Goal: Find specific page/section: Find specific page/section

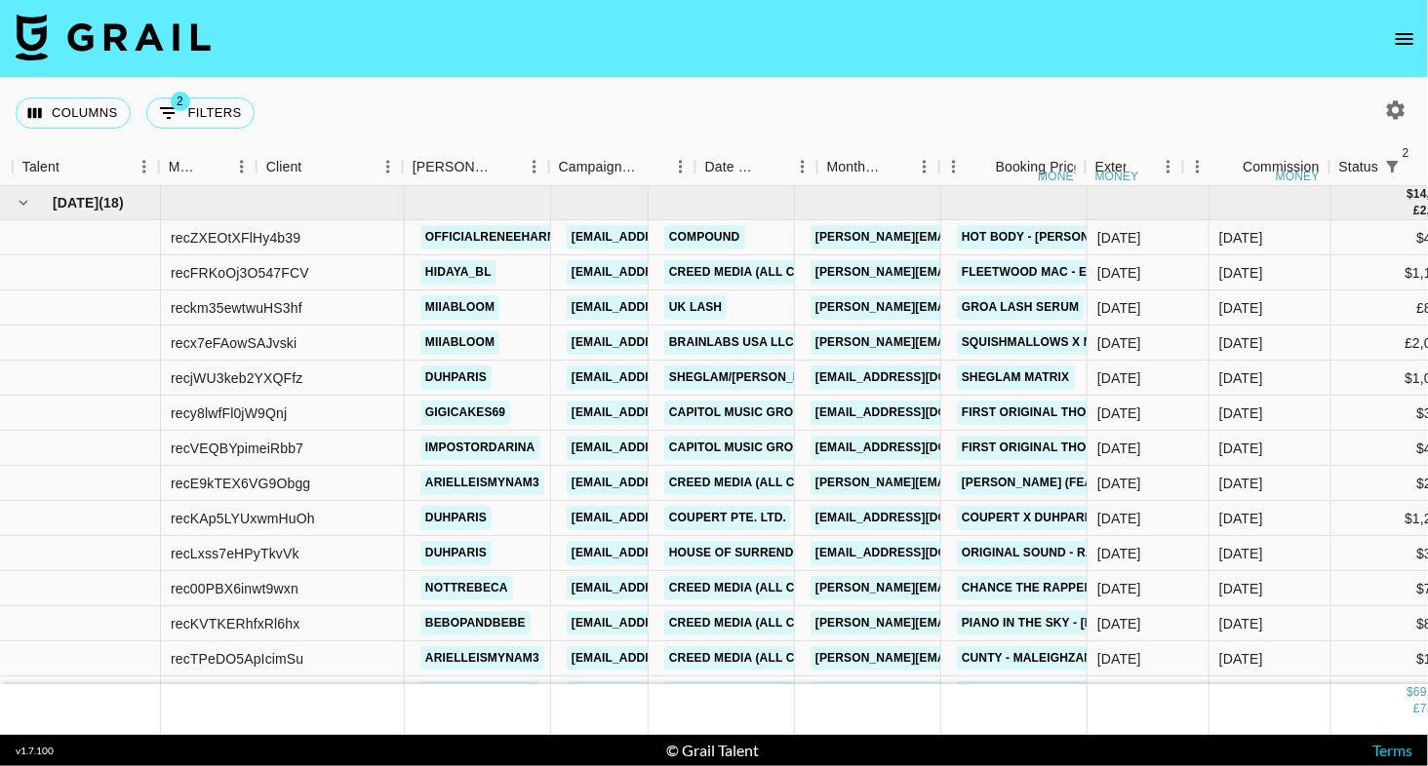
scroll to position [0, 392]
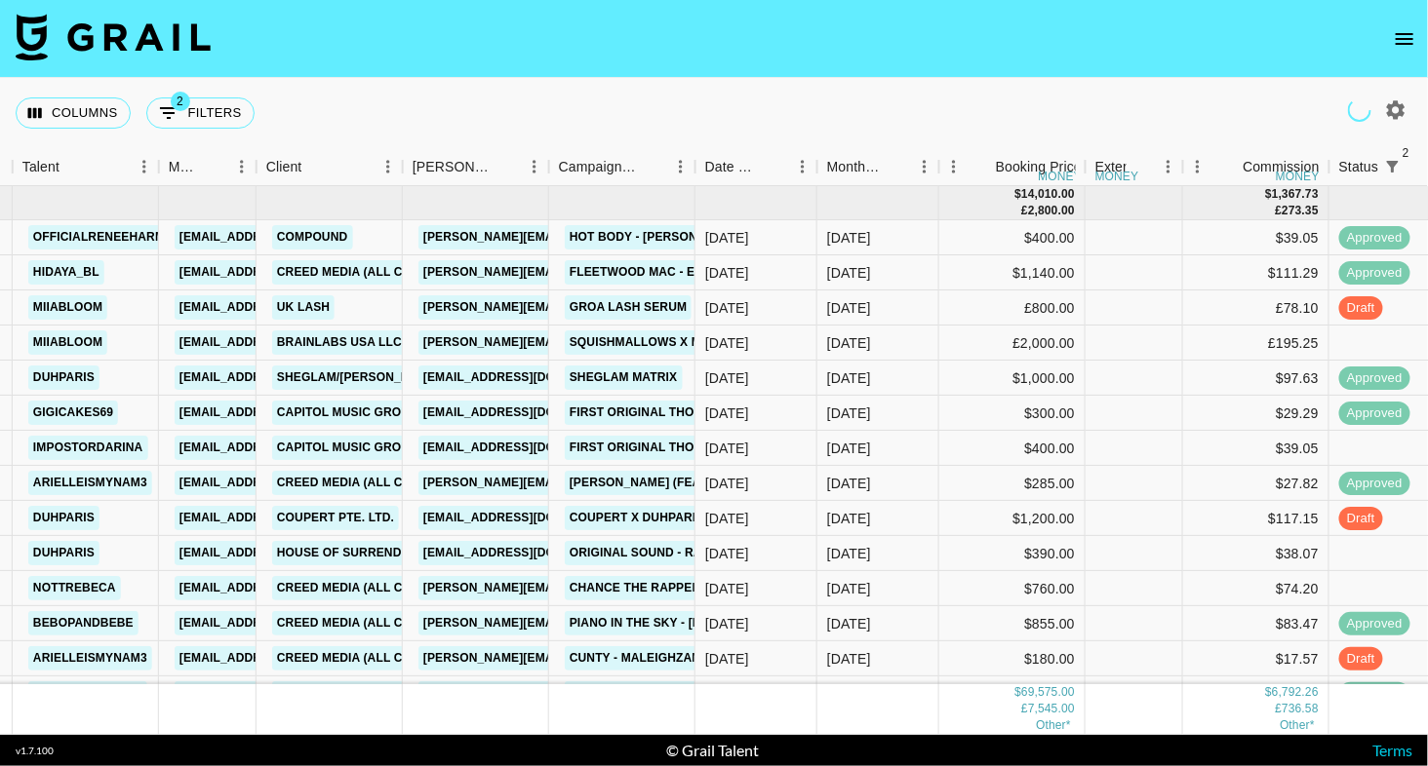
click at [1392, 38] on button "open drawer" at bounding box center [1404, 39] width 39 height 39
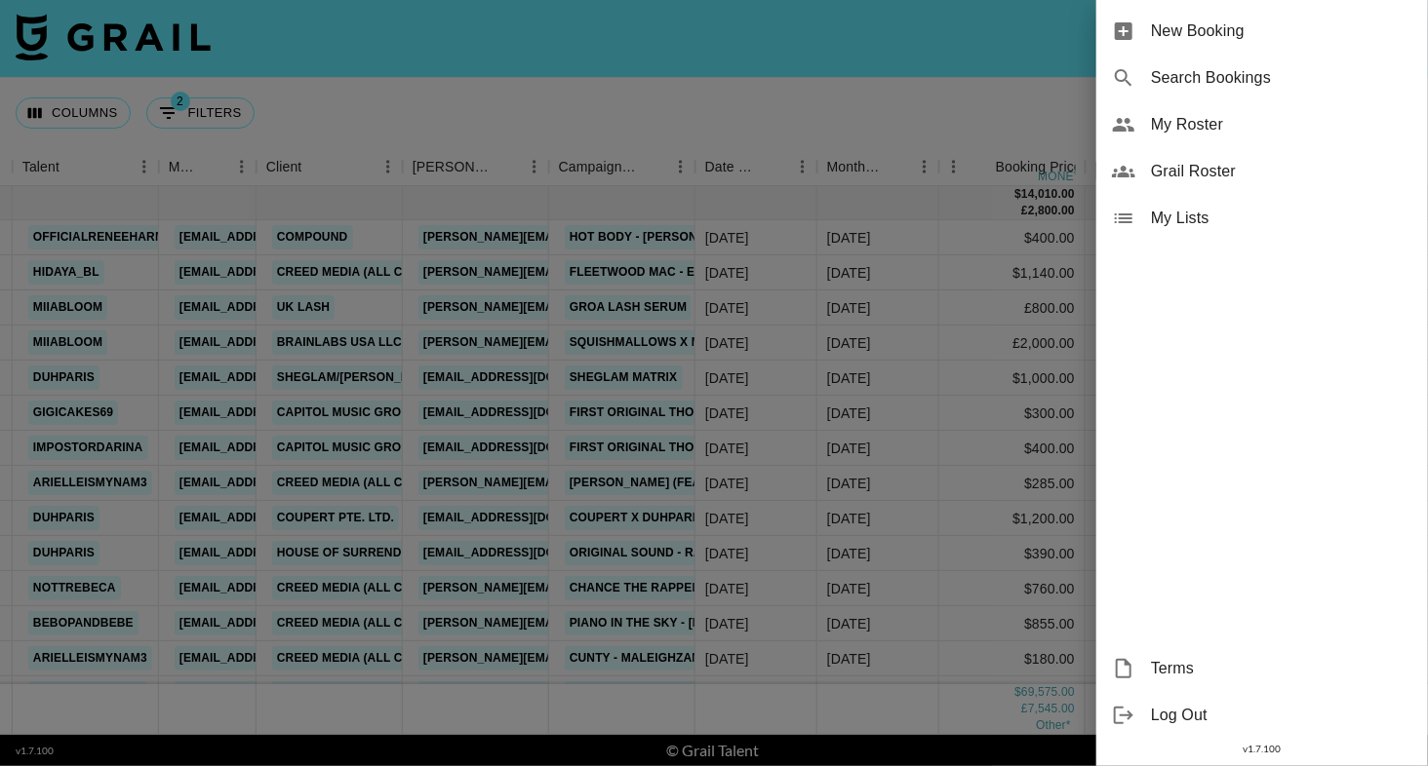
click at [1166, 128] on span "My Roster" at bounding box center [1281, 124] width 261 height 23
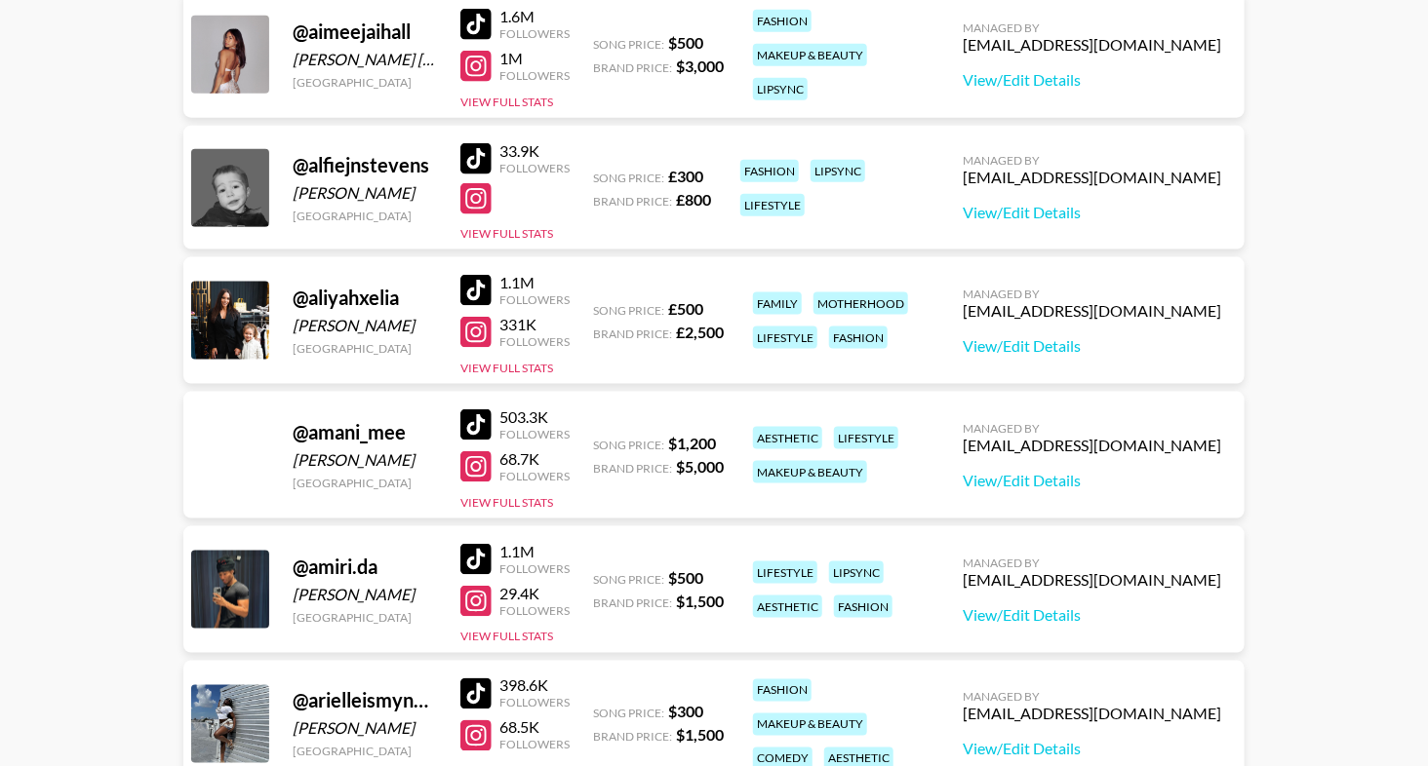
scroll to position [990, 0]
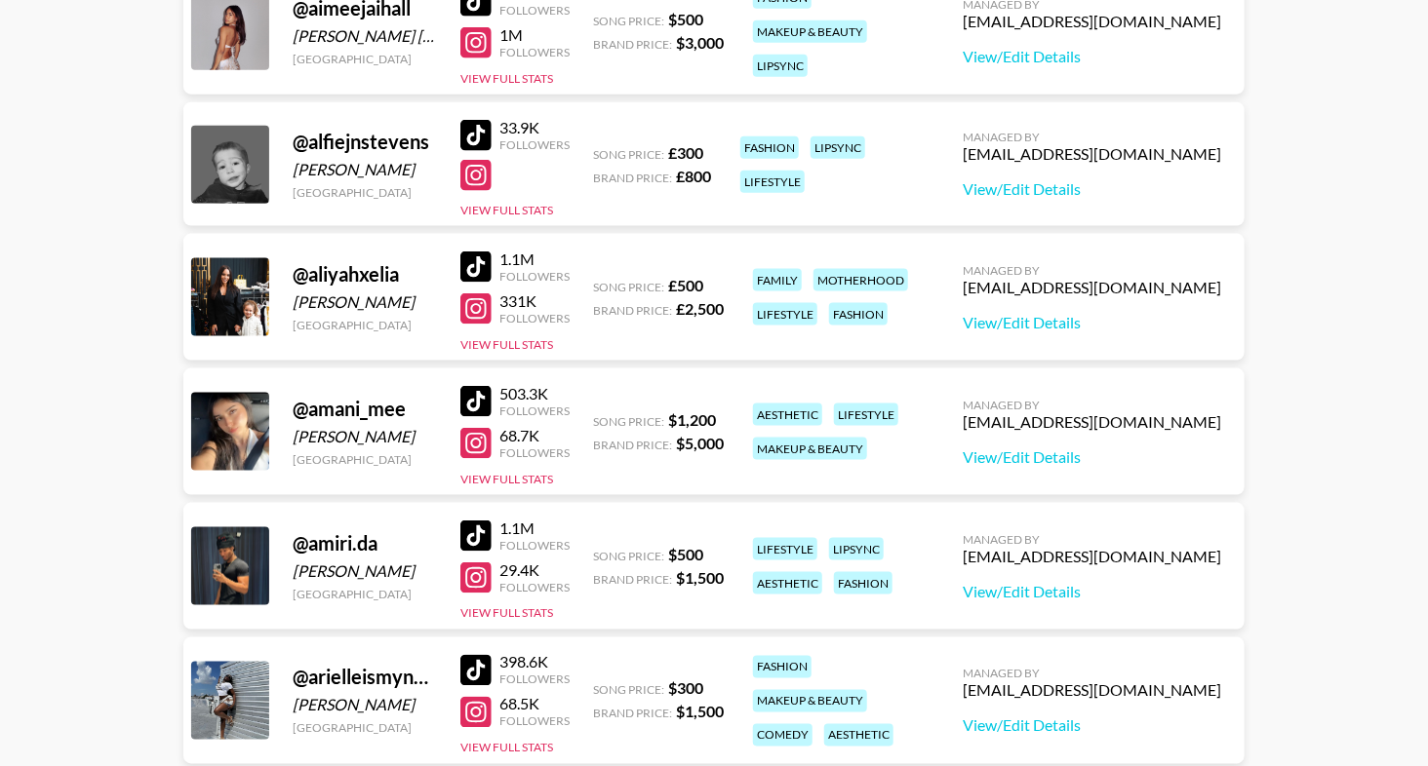
click at [467, 404] on div at bounding box center [475, 401] width 31 height 31
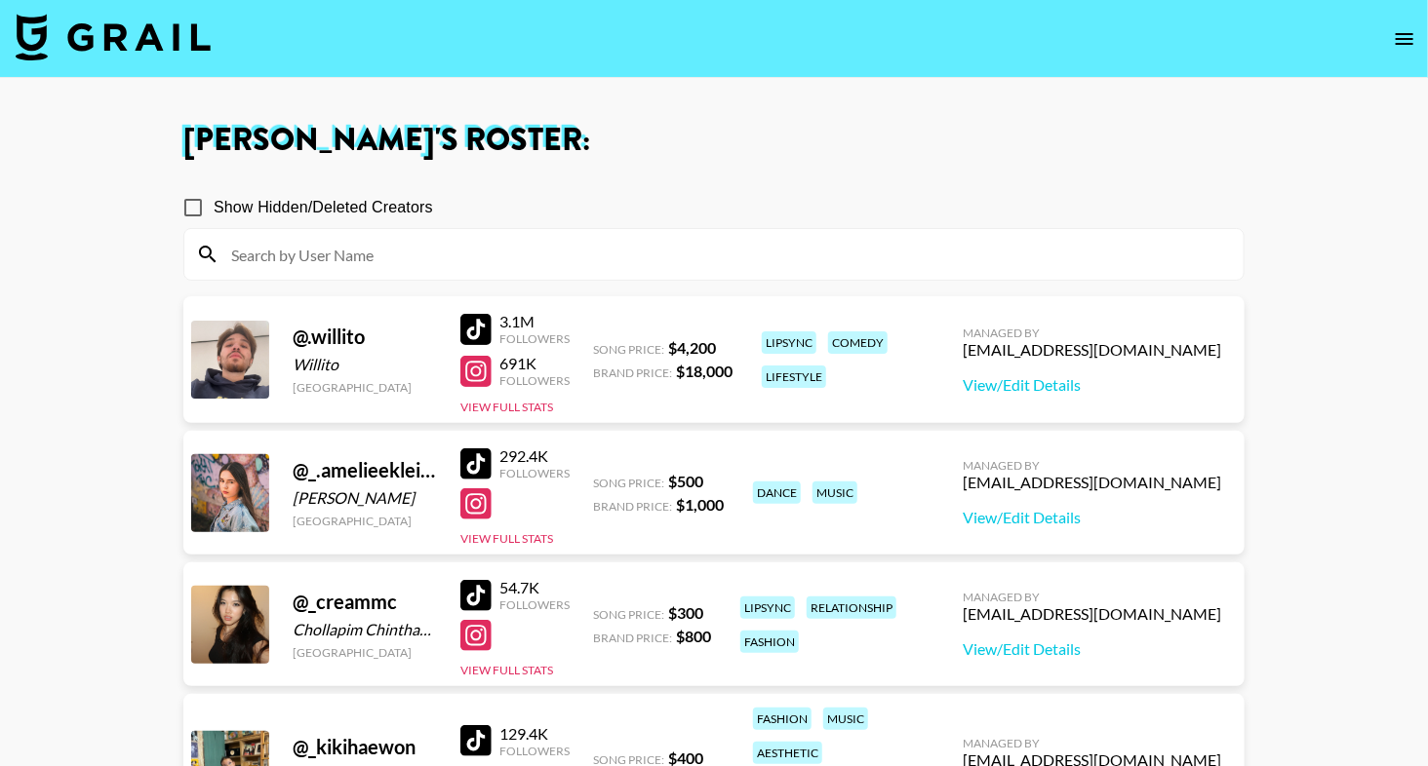
click at [300, 254] on input at bounding box center [725, 254] width 1012 height 31
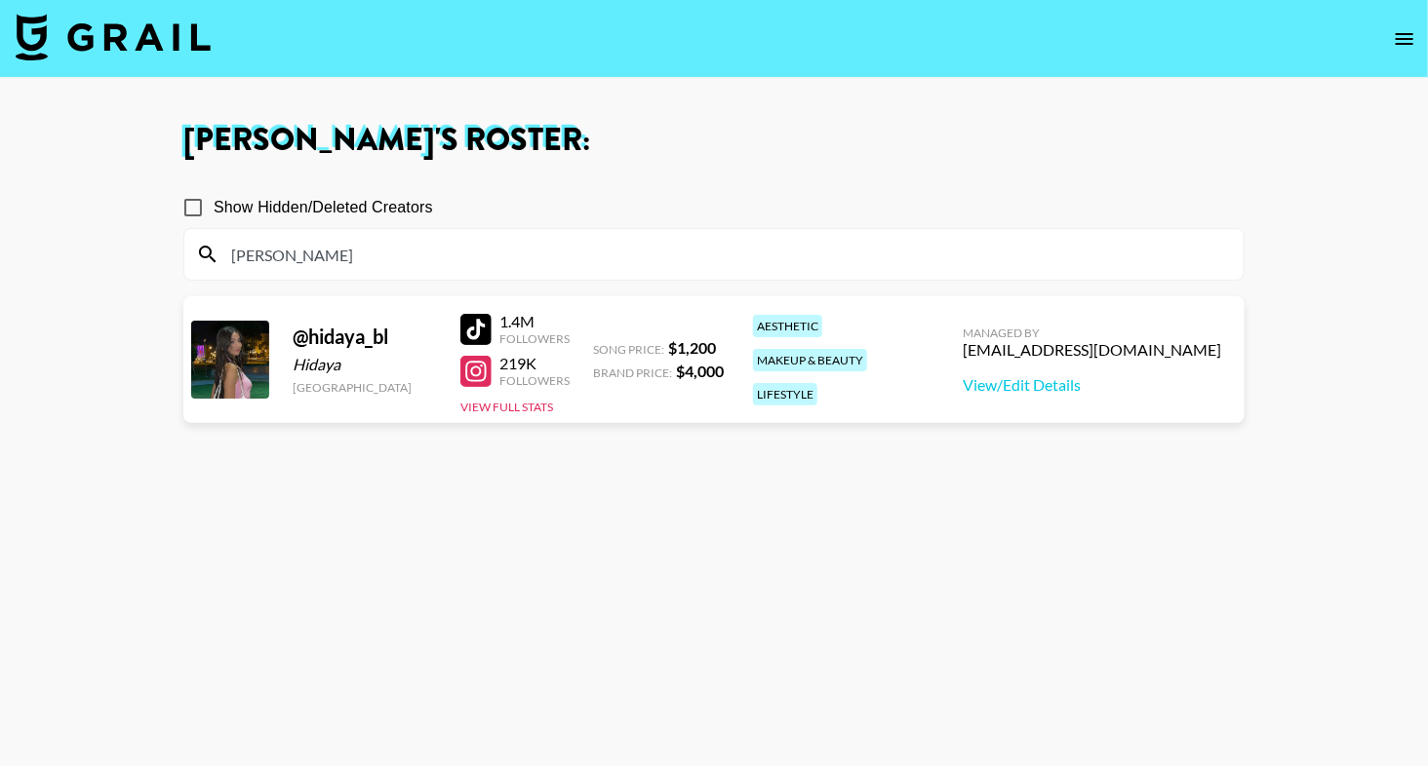
type input "[PERSON_NAME]"
click at [471, 323] on div at bounding box center [475, 329] width 31 height 31
click at [304, 258] on input "[PERSON_NAME]" at bounding box center [725, 254] width 1012 height 31
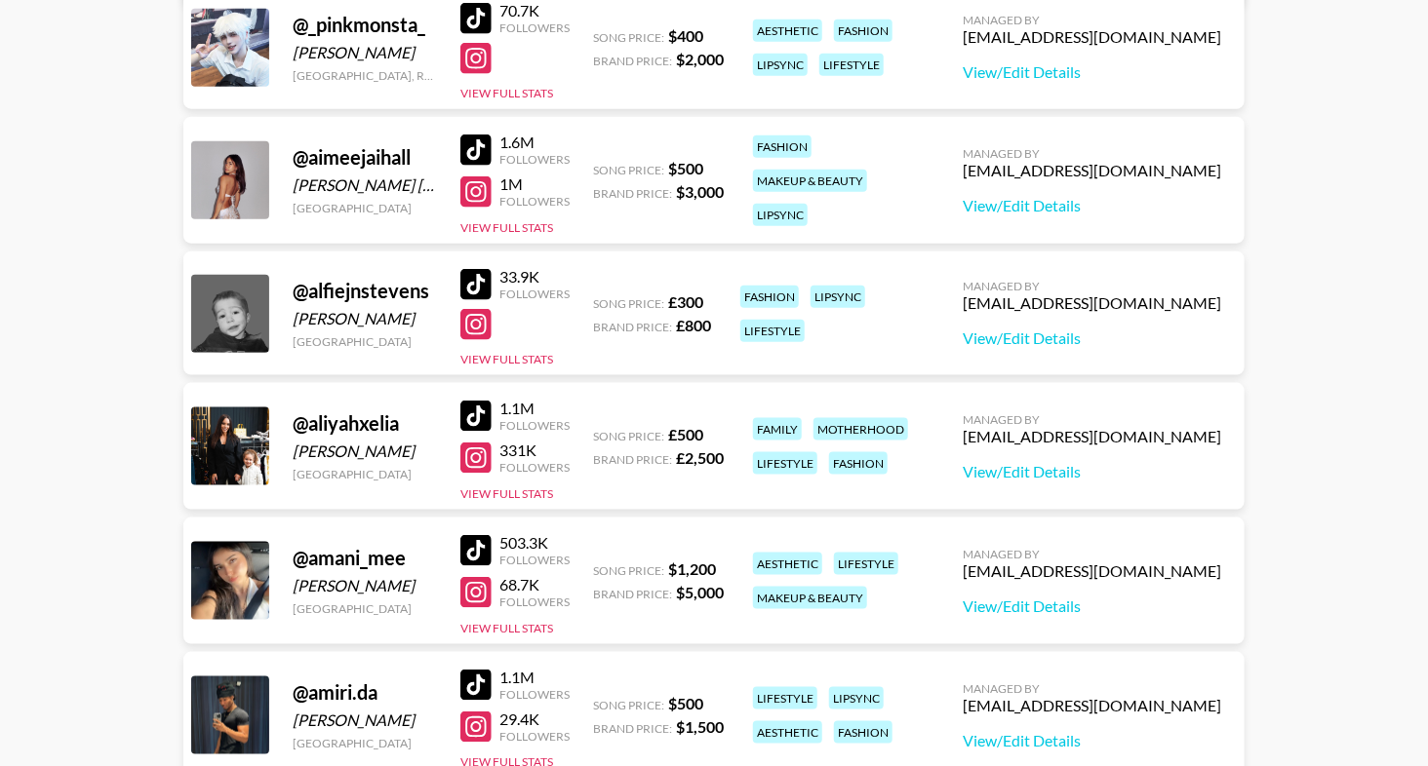
scroll to position [887, 0]
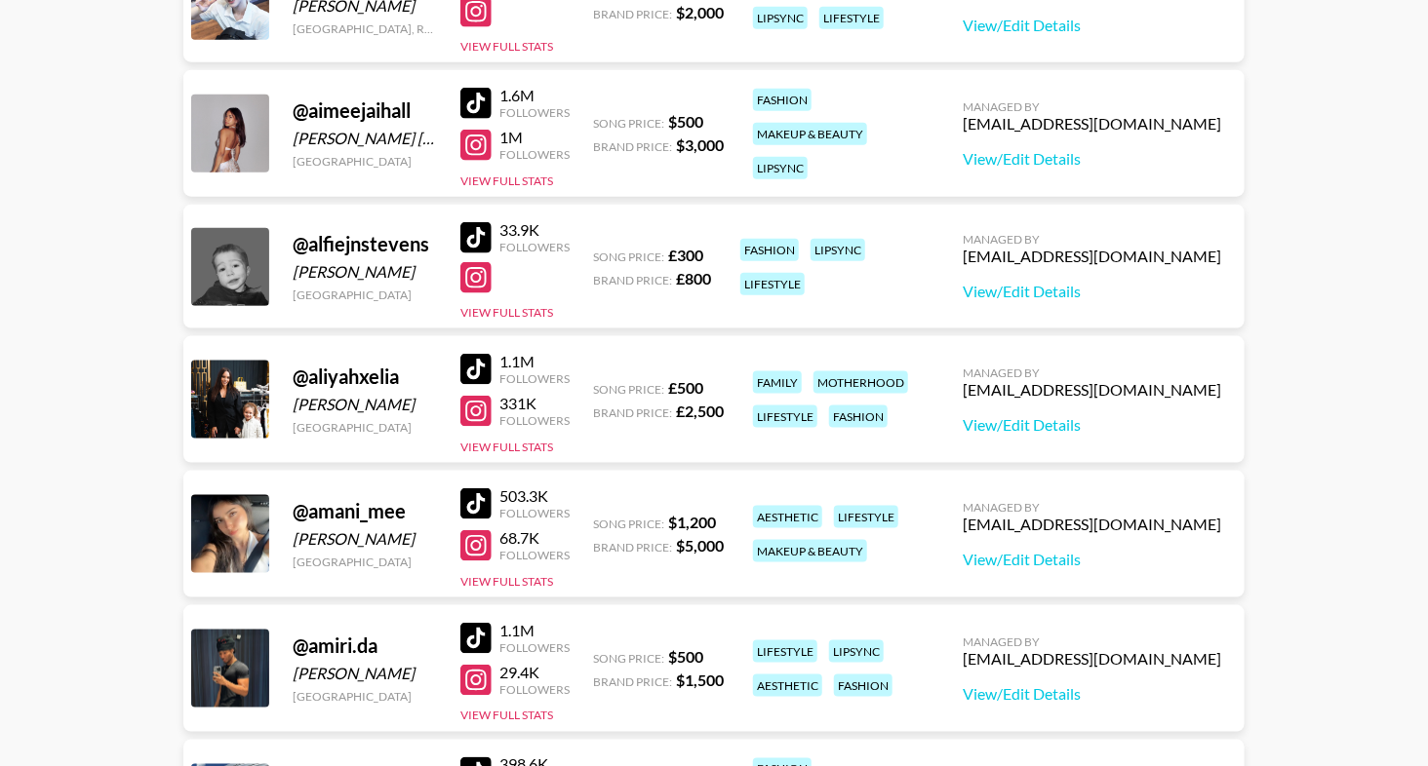
click at [475, 92] on div at bounding box center [475, 103] width 31 height 31
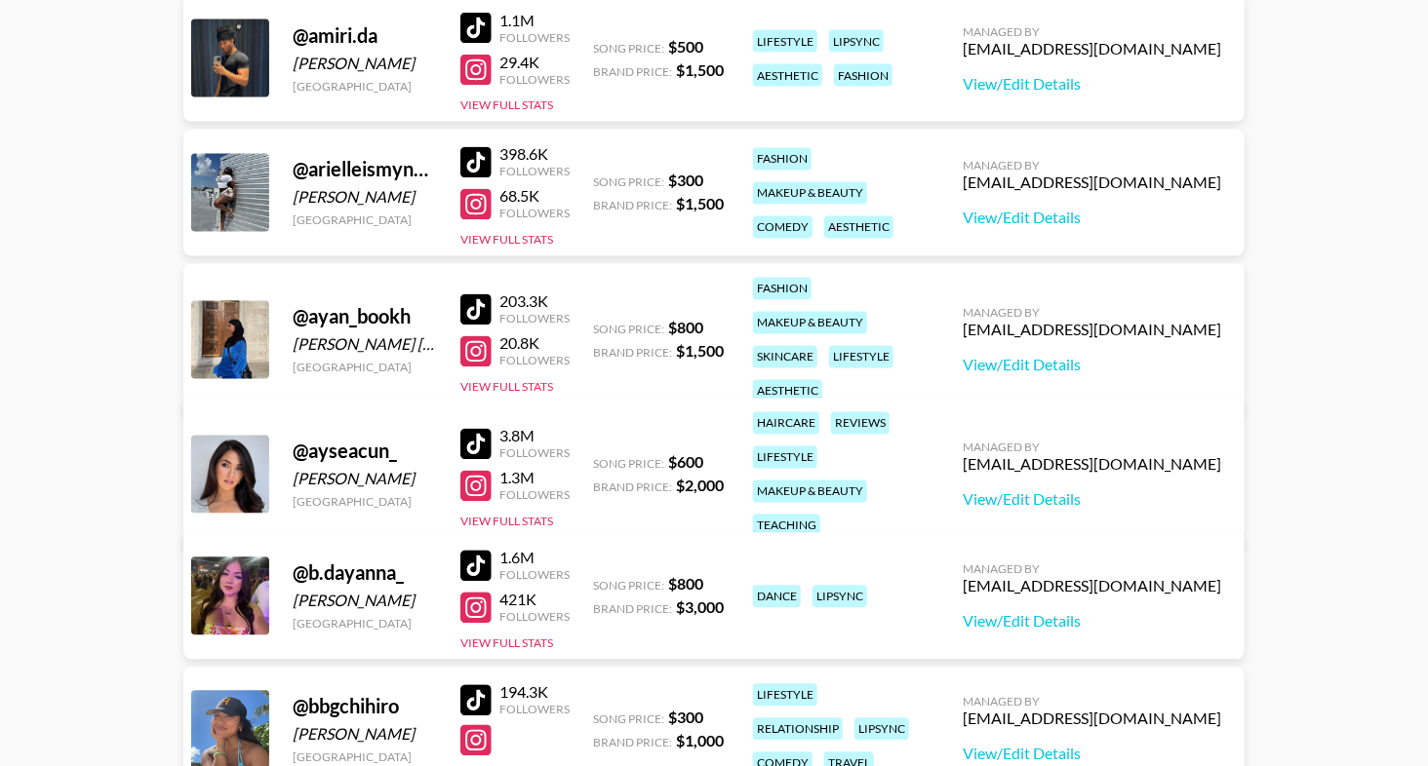
scroll to position [1507, 0]
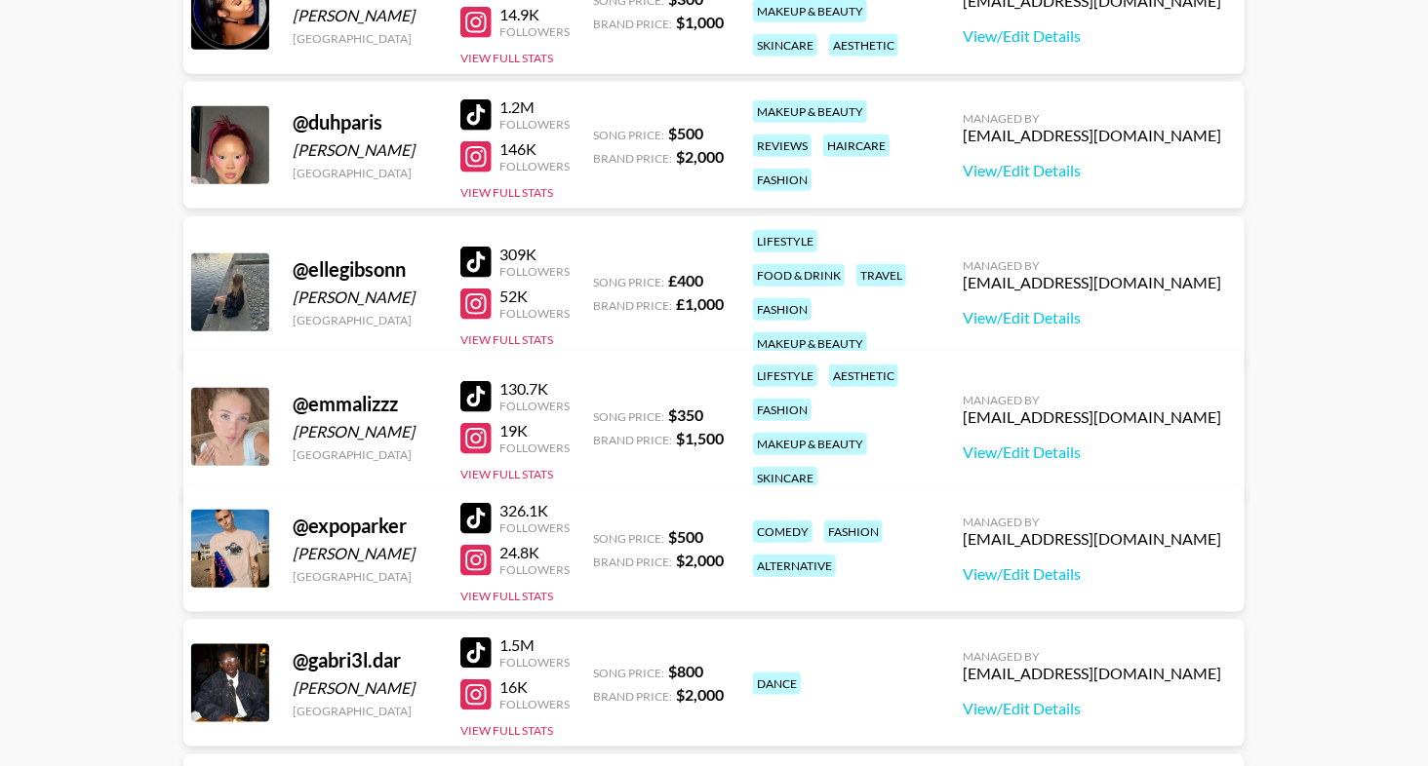
scroll to position [3850, 0]
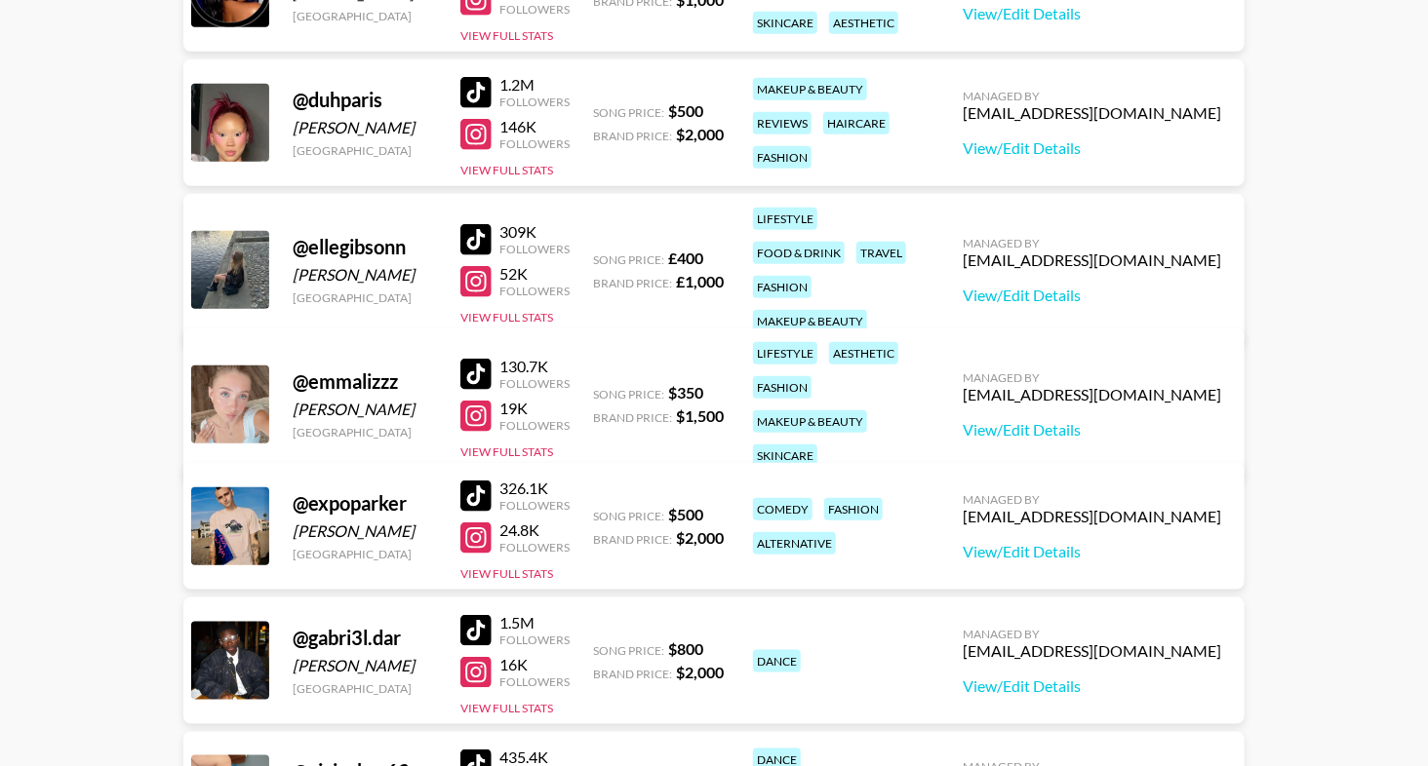
click at [484, 359] on div at bounding box center [475, 374] width 31 height 31
click at [483, 359] on div at bounding box center [475, 374] width 31 height 31
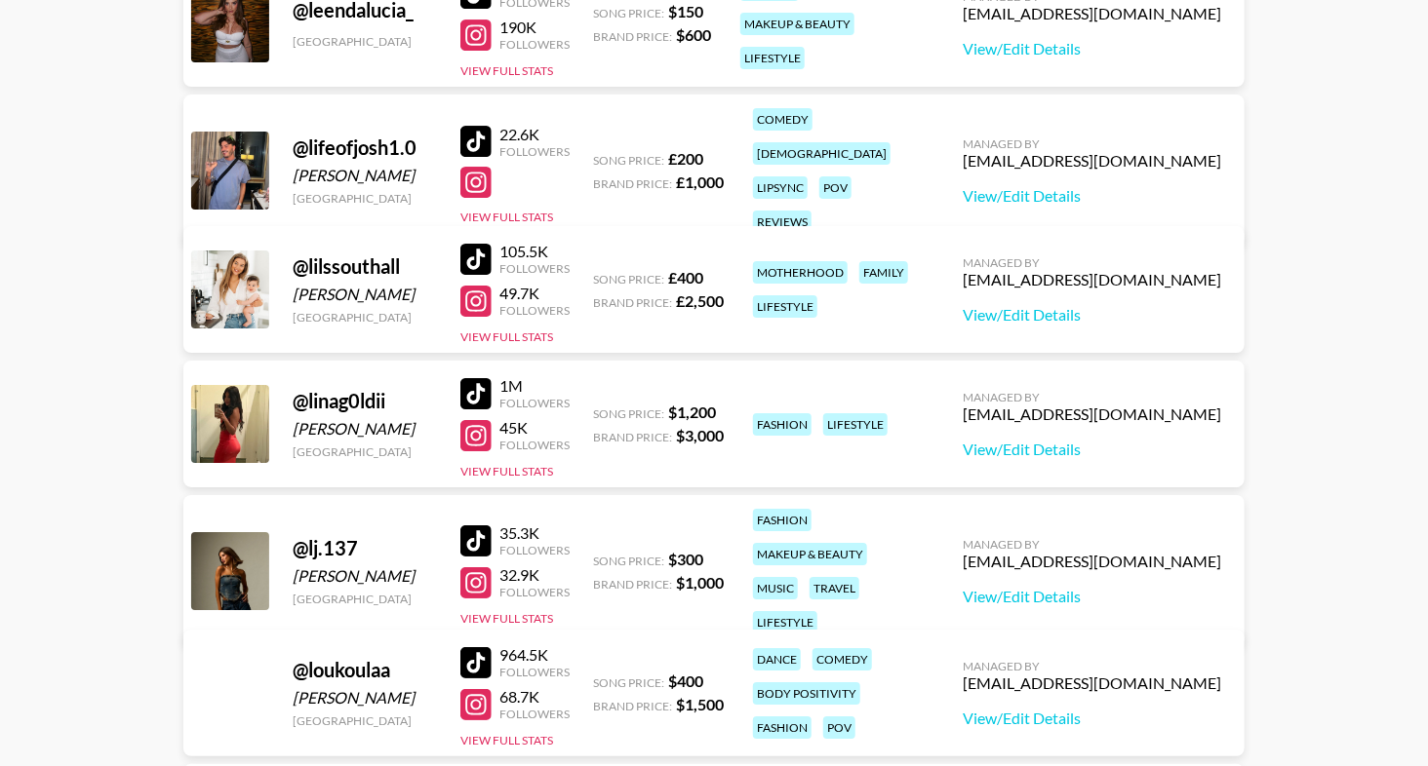
scroll to position [6085, 0]
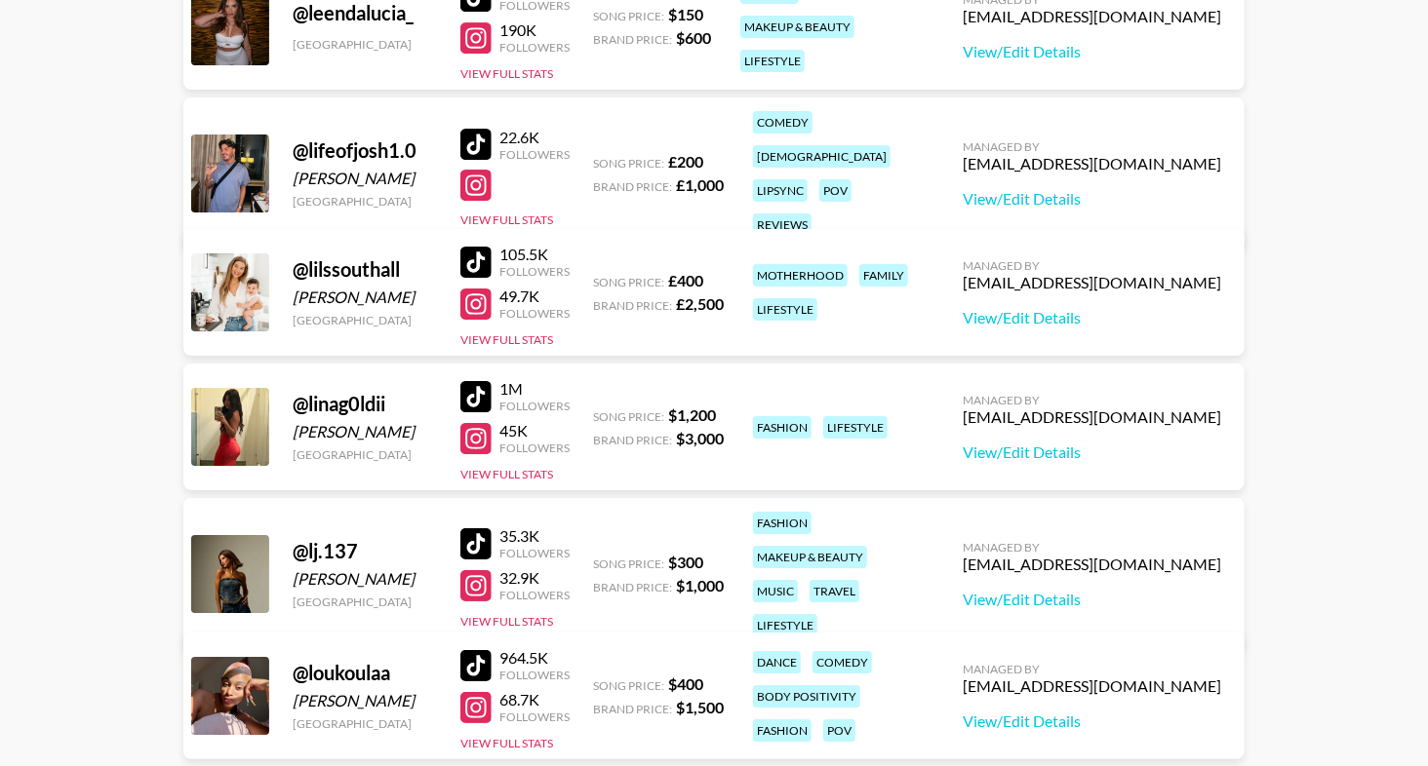
click at [478, 253] on div at bounding box center [475, 262] width 31 height 31
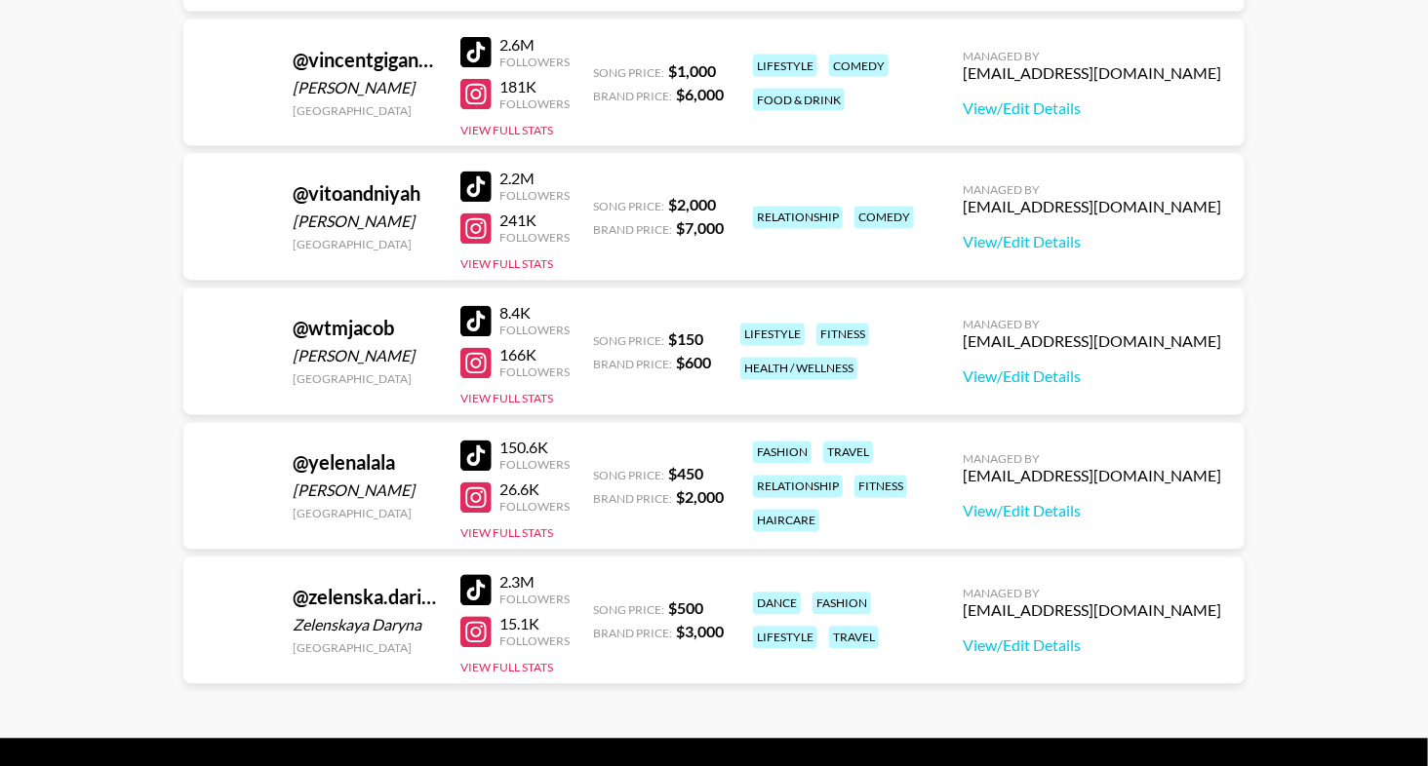
scroll to position [11138, 0]
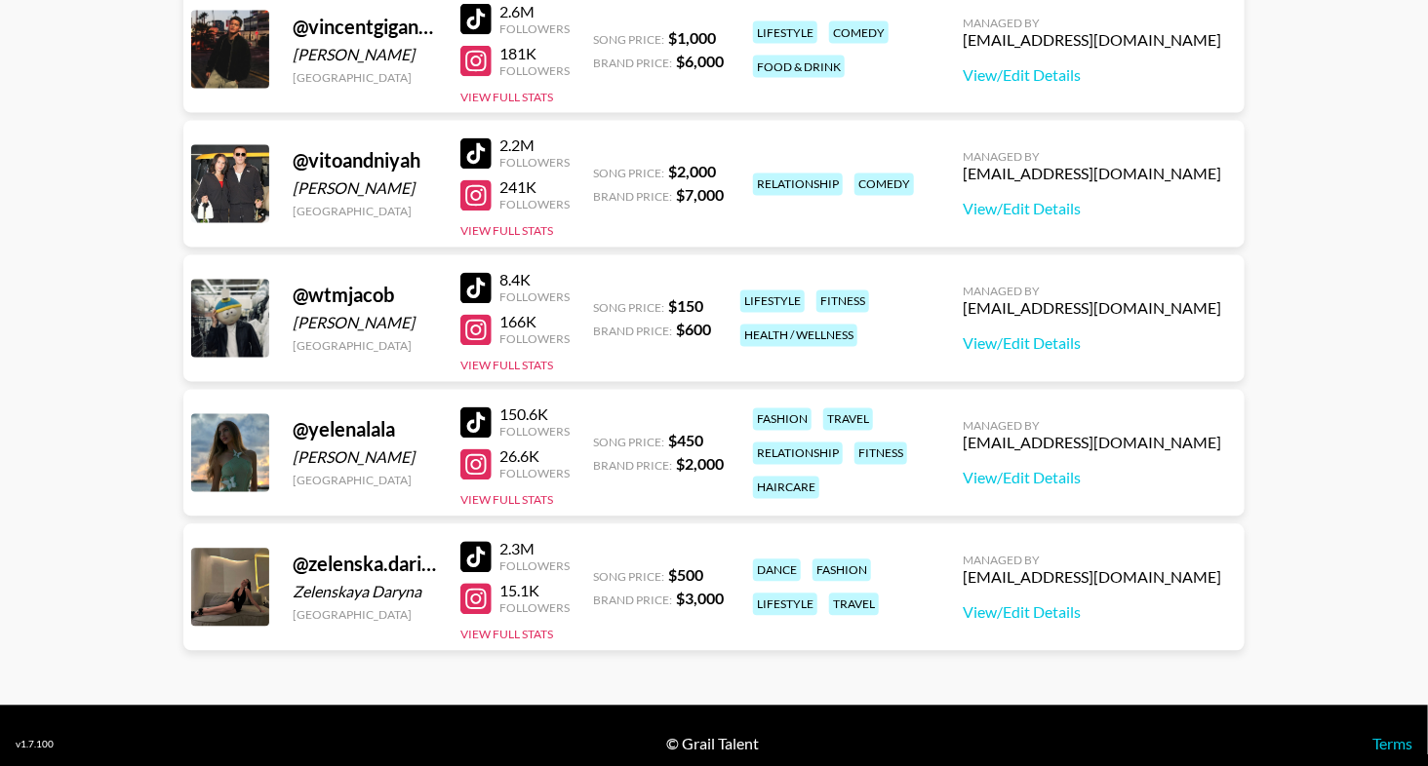
drag, startPoint x: 479, startPoint y: 403, endPoint x: 431, endPoint y: 3, distance: 402.7
click at [482, 408] on div at bounding box center [475, 423] width 31 height 31
